Goal: Information Seeking & Learning: Learn about a topic

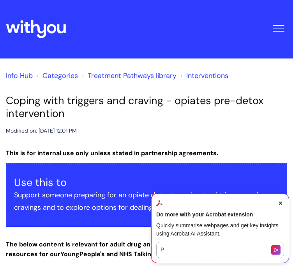
click at [281, 203] on icon "Close Acrobat AI Assistant Dialog" at bounding box center [280, 203] width 3 height 3
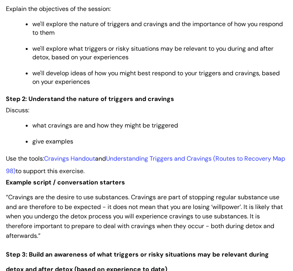
scroll to position [975, 0]
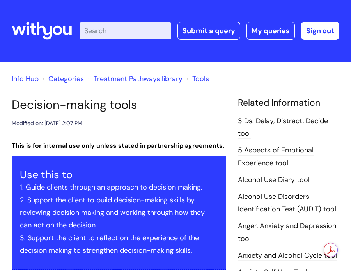
scroll to position [585, 0]
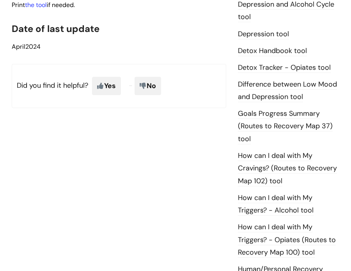
scroll to position [546, 0]
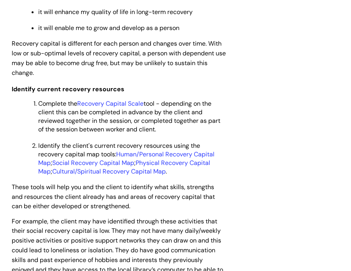
scroll to position [1560, 0]
